Goal: Task Accomplishment & Management: Understand process/instructions

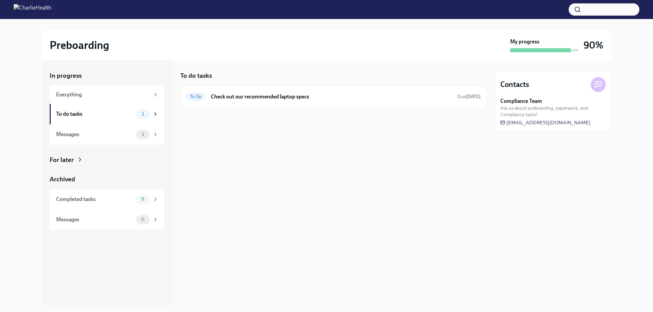
click at [222, 95] on h6 "Check out our recommended laptop specs" at bounding box center [331, 96] width 241 height 7
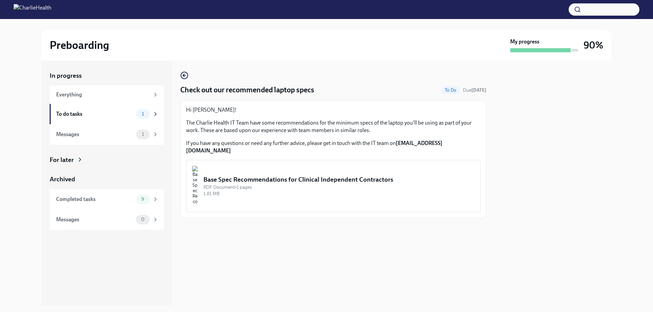
click at [248, 176] on div "Base Spec Recommendations for Clinical Independent Contractors" at bounding box center [338, 179] width 271 height 9
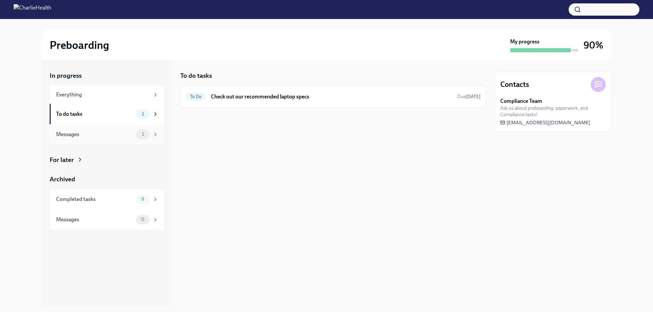
click at [75, 136] on div "Messages" at bounding box center [94, 134] width 77 height 7
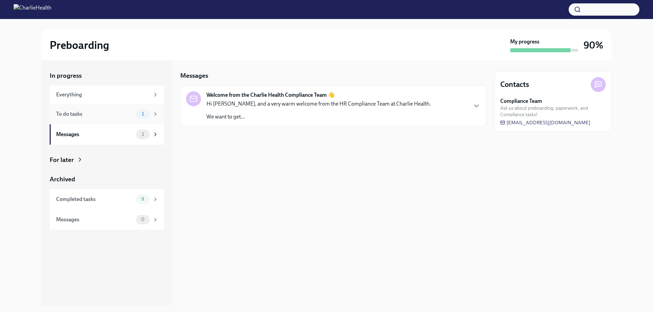
click at [77, 112] on div "To do tasks" at bounding box center [94, 113] width 77 height 7
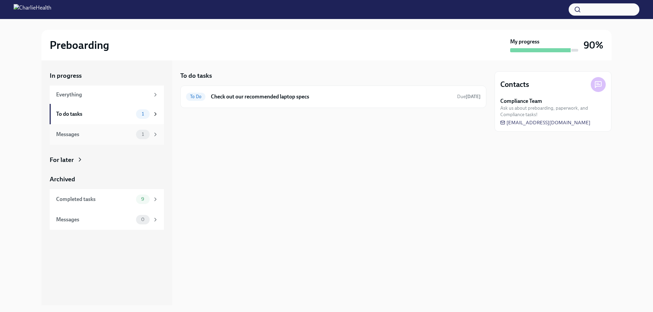
click at [80, 125] on div "Messages 1" at bounding box center [107, 134] width 114 height 20
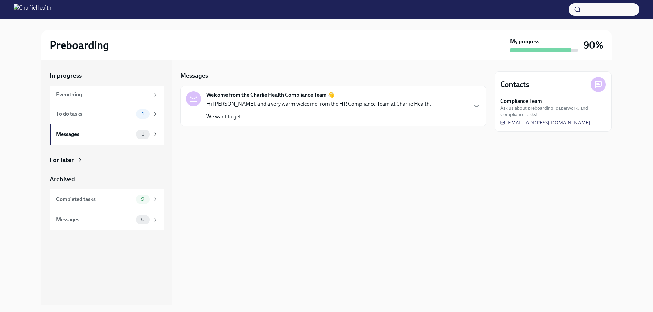
click at [276, 99] on strong "Welcome from the Charlie Health Compliance Team 👋" at bounding box center [270, 94] width 128 height 7
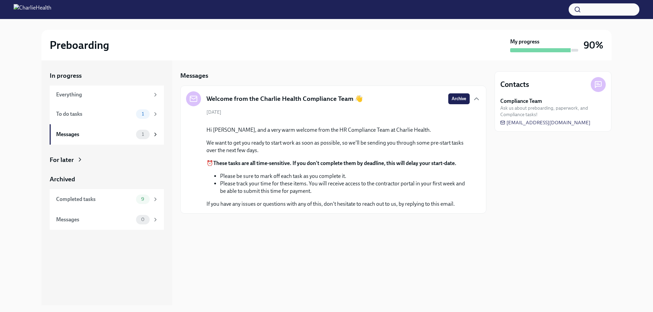
scroll to position [4, 0]
click at [105, 113] on div "To do tasks" at bounding box center [94, 113] width 77 height 7
